Goal: Task Accomplishment & Management: Use online tool/utility

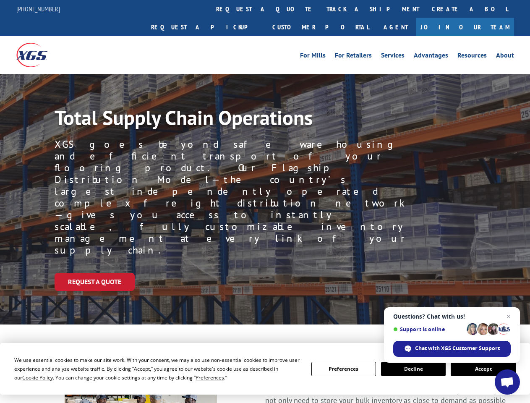
click at [265, 273] on div "Request a Quote" at bounding box center [292, 282] width 475 height 18
click at [29, 377] on span "Cookie Policy" at bounding box center [37, 377] width 31 height 7
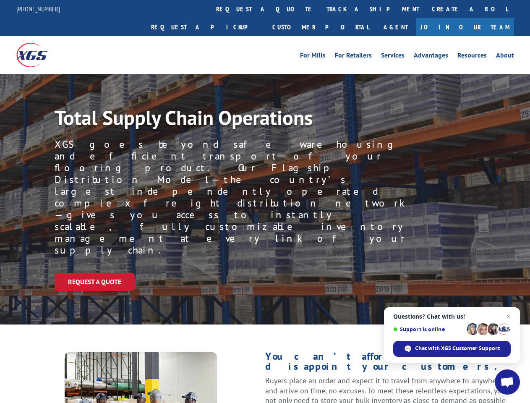
click at [265, 273] on div "Request a Quote" at bounding box center [292, 282] width 475 height 18
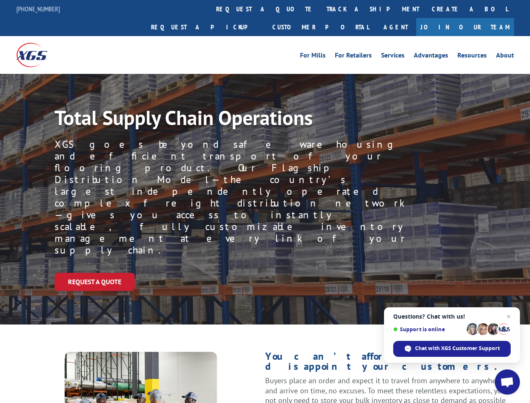
click at [320, 9] on link "track a shipment" at bounding box center [372, 9] width 105 height 18
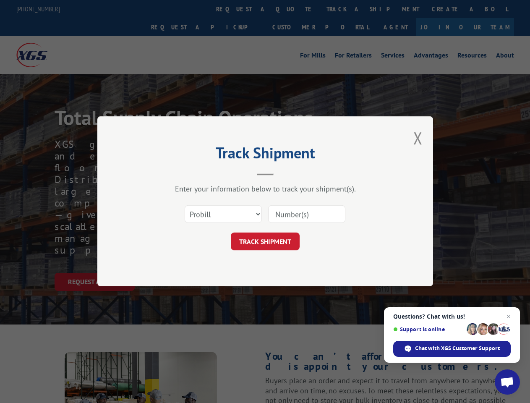
click at [293, 9] on div "Track Shipment Enter your information below to track your shipment(s). Select c…" at bounding box center [265, 201] width 530 height 403
click at [345, 9] on div "Track Shipment Enter your information below to track your shipment(s). Select c…" at bounding box center [265, 201] width 530 height 403
